Goal: Task Accomplishment & Management: Complete application form

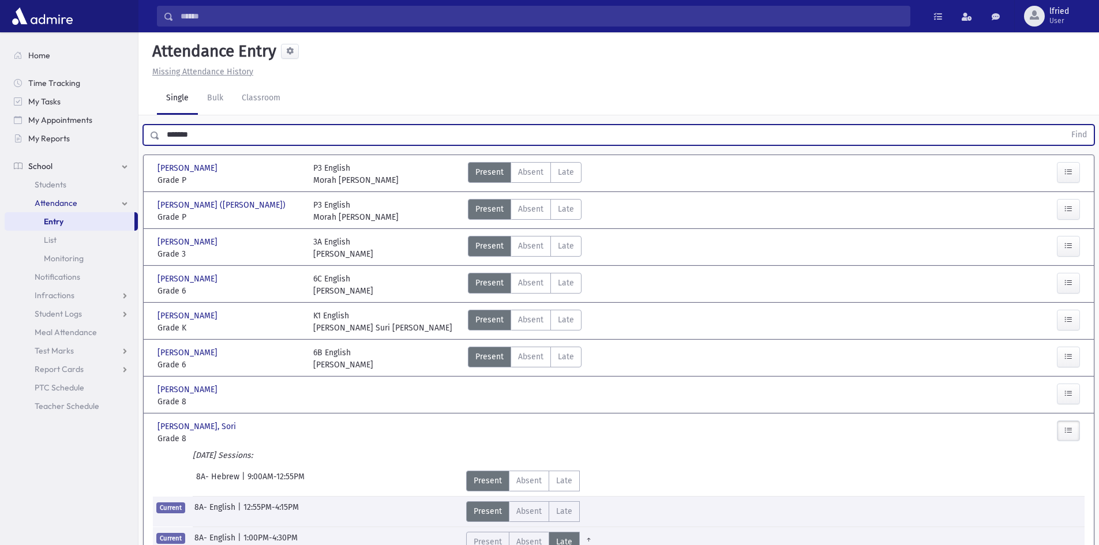
drag, startPoint x: 239, startPoint y: 132, endPoint x: 164, endPoint y: 145, distance: 76.2
click at [164, 145] on input "*******" at bounding box center [612, 135] width 905 height 21
type input "*****"
click at [1064, 125] on button "Find" at bounding box center [1078, 135] width 29 height 20
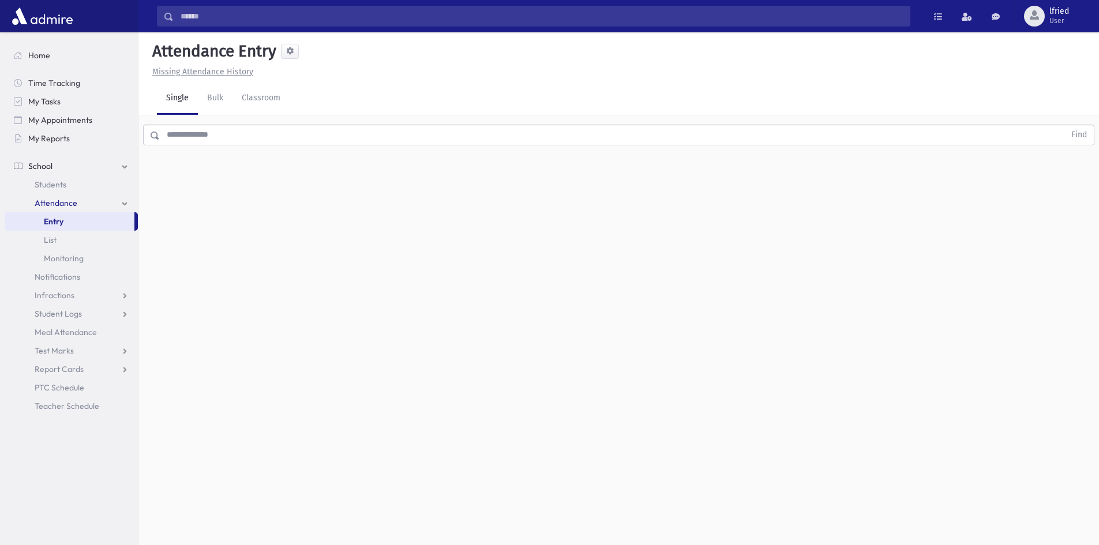
click at [253, 144] on input "text" at bounding box center [612, 135] width 905 height 21
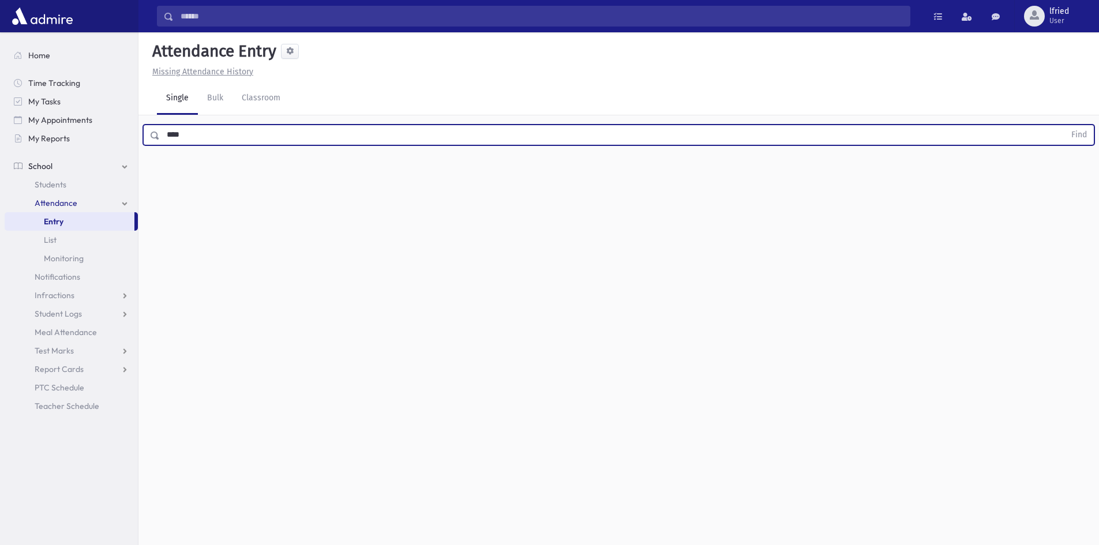
click at [1064, 125] on button "Find" at bounding box center [1078, 135] width 29 height 20
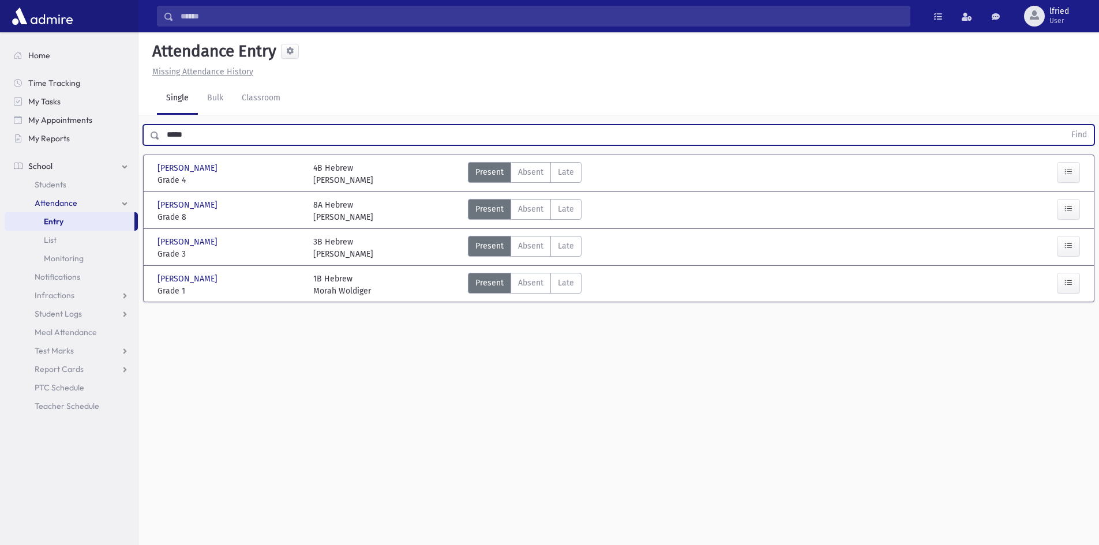
click at [1064, 125] on button "Find" at bounding box center [1078, 135] width 29 height 20
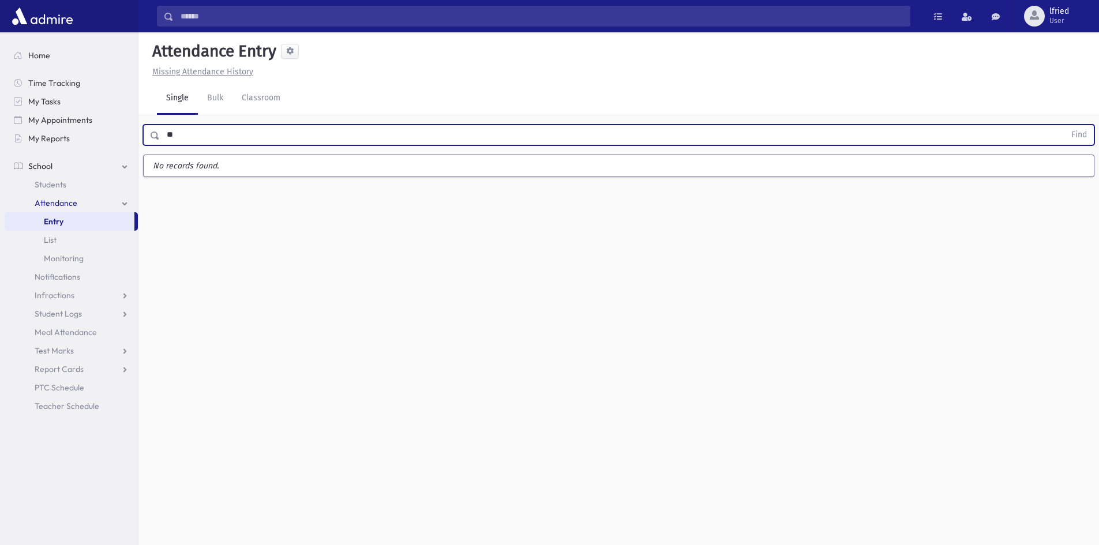
click at [1064, 125] on button "Find" at bounding box center [1078, 135] width 29 height 20
type input "*"
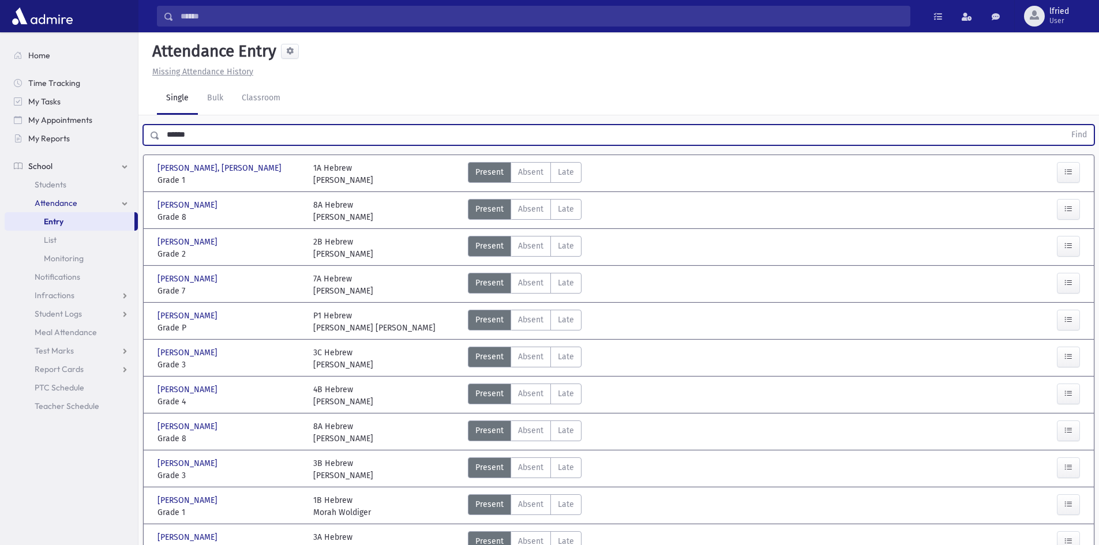
click at [1064, 125] on button "Find" at bounding box center [1078, 135] width 29 height 20
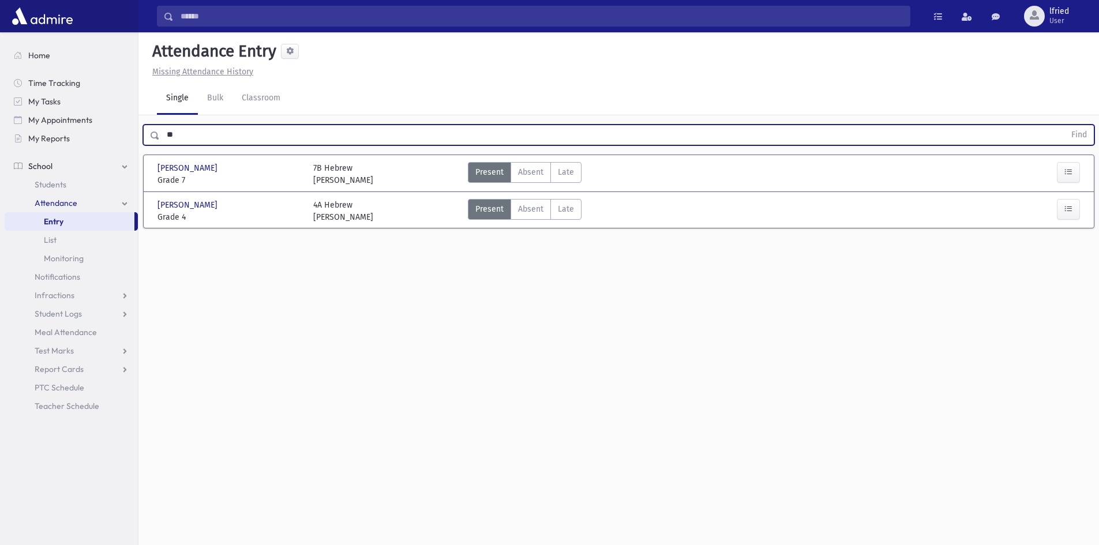
type input "*"
click at [1064, 125] on button "Find" at bounding box center [1078, 135] width 29 height 20
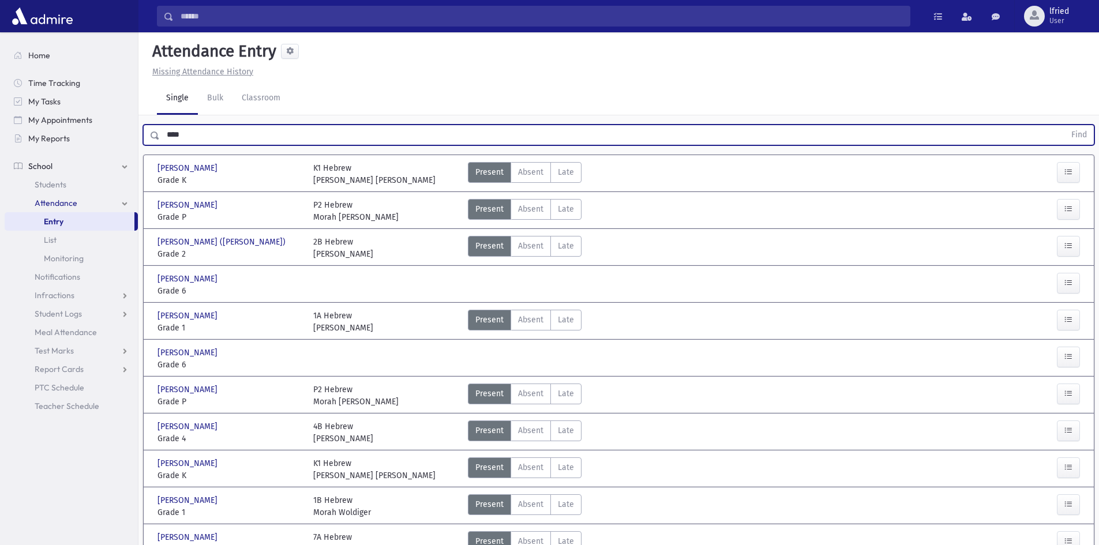
click at [1064, 125] on button "Find" at bounding box center [1078, 135] width 29 height 20
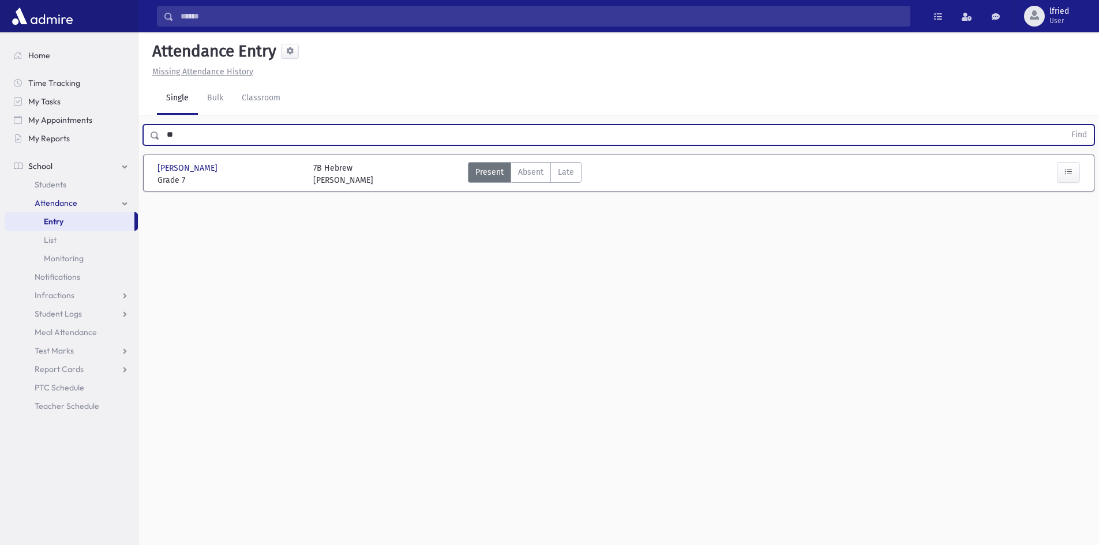
type input "*"
type input "****"
click at [1064, 125] on button "Find" at bounding box center [1078, 135] width 29 height 20
